Goal: Information Seeking & Learning: Learn about a topic

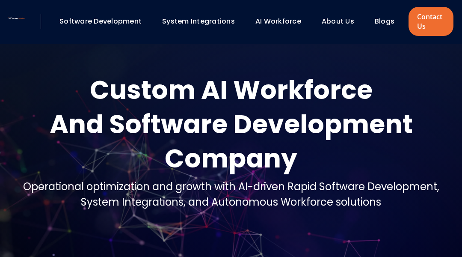
scroll to position [1423, 0]
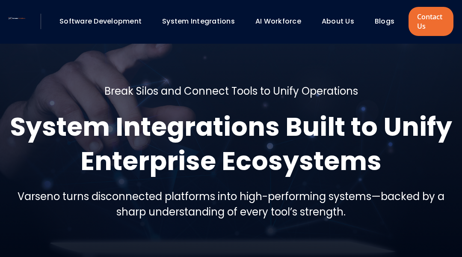
click at [43, 43] on div "Software Development System Integrations AI Workforce About Us" at bounding box center [231, 22] width 462 height 44
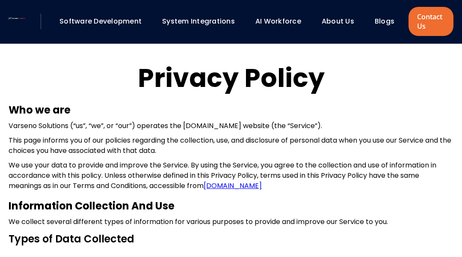
scroll to position [17, 0]
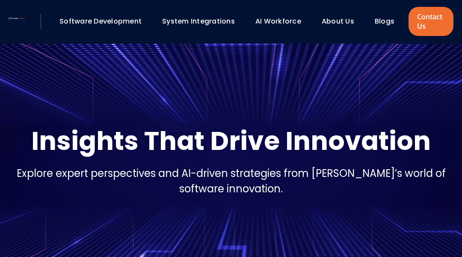
scroll to position [17, 0]
